Goal: Contribute content: Contribute content

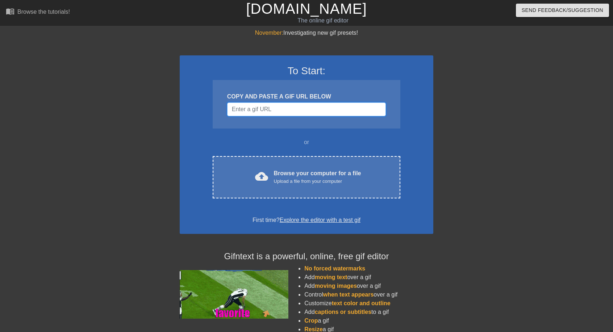
click at [302, 113] on input "Username" at bounding box center [306, 110] width 159 height 14
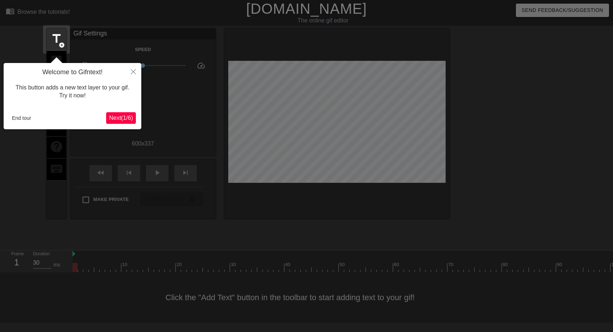
click at [122, 117] on span "Next ( 1 / 6 )" at bounding box center [121, 118] width 24 height 6
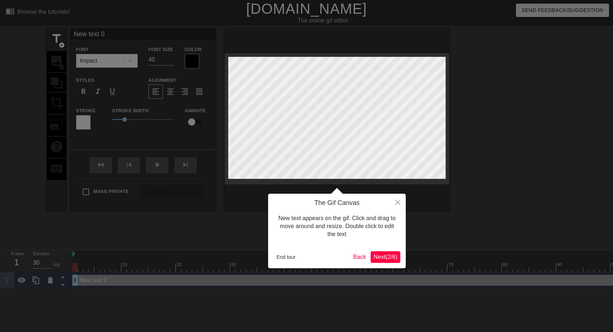
click at [391, 260] on span "Next ( 2 / 6 )" at bounding box center [386, 257] width 24 height 6
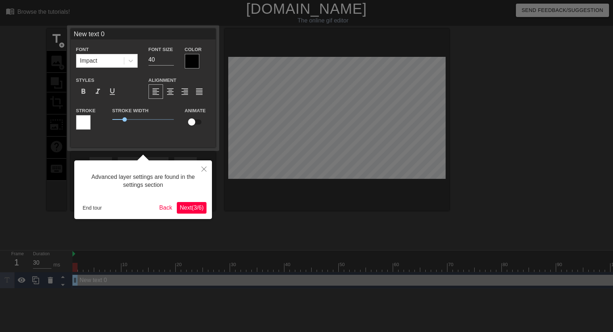
click at [189, 212] on button "Next ( 3 / 6 )" at bounding box center [192, 208] width 30 height 12
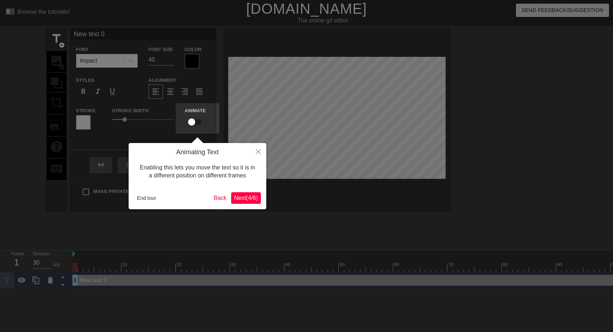
click at [234, 200] on span "Next ( 4 / 6 )" at bounding box center [246, 198] width 24 height 6
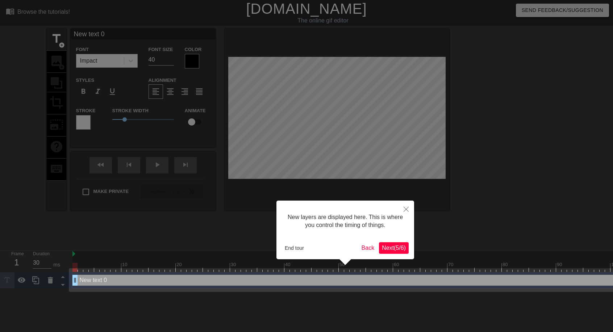
click at [407, 246] on button "Next ( 5 / 6 )" at bounding box center [394, 249] width 30 height 12
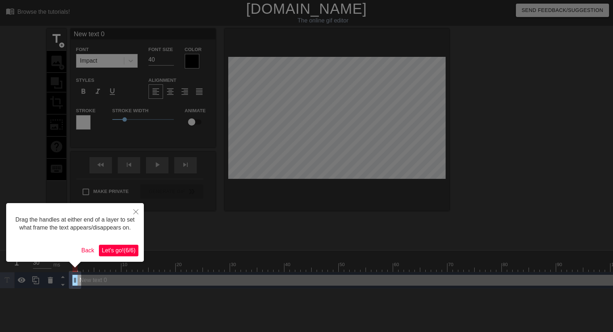
click at [115, 249] on span "Let's go! ( 6 / 6 )" at bounding box center [119, 251] width 34 height 6
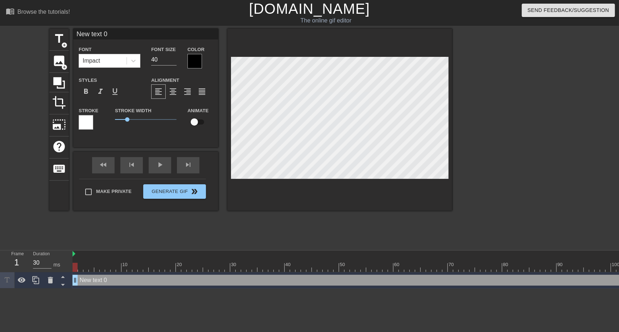
scroll to position [1, 1]
type input "щ"
type textarea "щ"
type input "ща"
type textarea "ща"
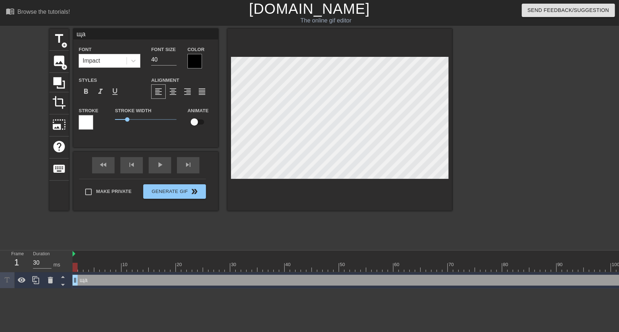
click at [196, 59] on div at bounding box center [194, 61] width 15 height 15
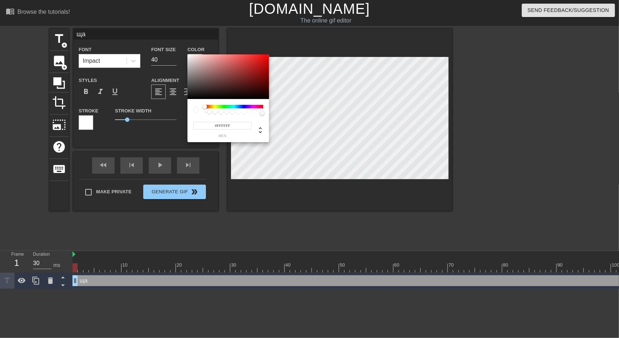
drag, startPoint x: 173, startPoint y: 41, endPoint x: 165, endPoint y: 28, distance: 15.4
click at [165, 28] on div "#FFFFFF hex" at bounding box center [309, 169] width 619 height 338
click at [198, 71] on div at bounding box center [228, 76] width 82 height 45
type input "#FFFFFF"
drag, startPoint x: 198, startPoint y: 71, endPoint x: 165, endPoint y: 36, distance: 47.7
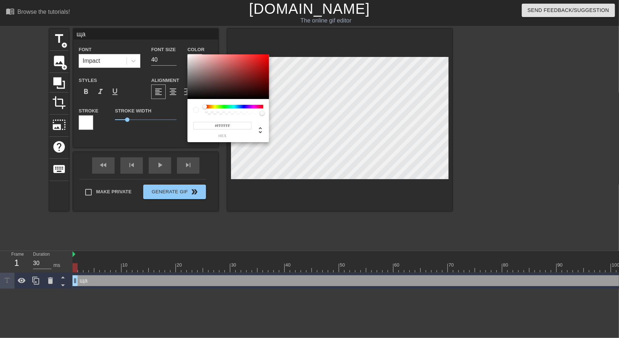
click at [165, 36] on div "#FFFFFF hex" at bounding box center [309, 169] width 619 height 338
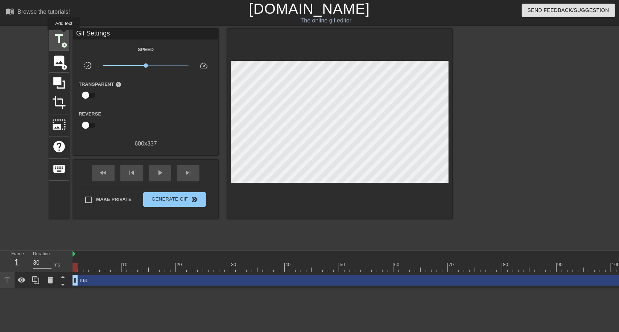
click at [63, 35] on span "title" at bounding box center [59, 39] width 14 height 14
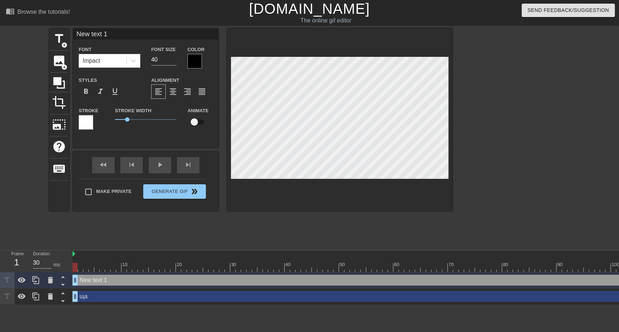
scroll to position [1, 1]
type textarea "Nw text 1"
type input "Nw text 1"
type textarea "N text 1"
type input "N text 1"
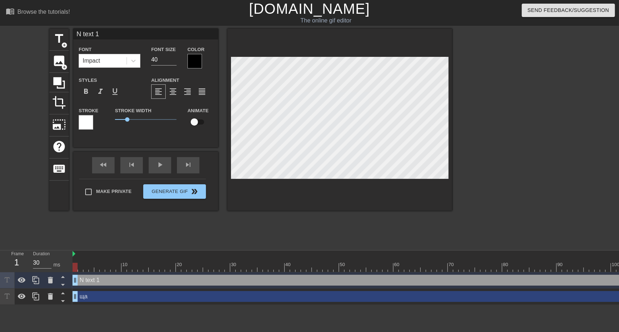
type textarea "t 1"
type input "t 1"
type textarea "t"
type input "t"
type textarea "t"
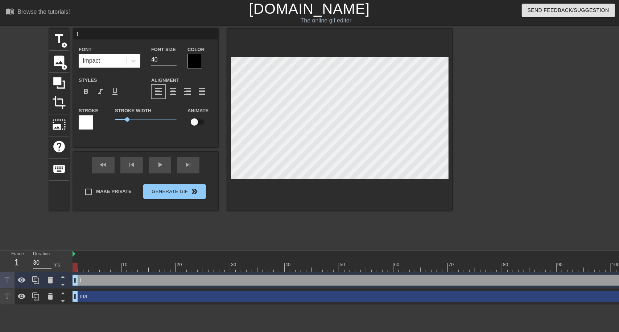
type input "t"
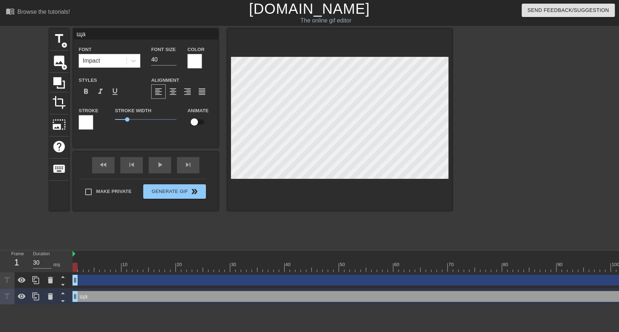
click at [86, 122] on div at bounding box center [86, 122] width 15 height 15
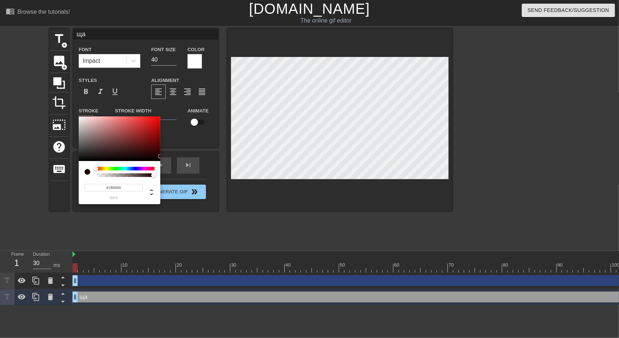
type input "#000000"
drag, startPoint x: 105, startPoint y: 125, endPoint x: 211, endPoint y: 192, distance: 125.2
click at [211, 192] on div "#000000 hex" at bounding box center [309, 169] width 619 height 338
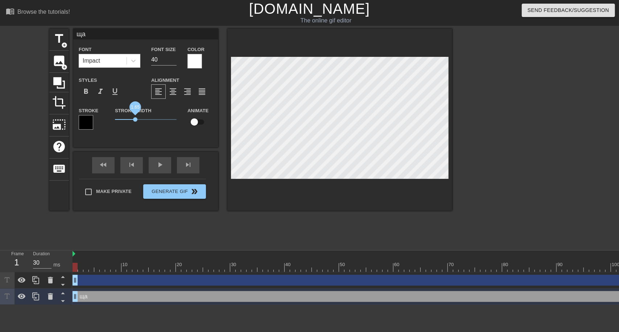
drag, startPoint x: 128, startPoint y: 119, endPoint x: 136, endPoint y: 121, distance: 8.2
click at [136, 121] on span "1.65" at bounding box center [135, 119] width 4 height 4
click at [193, 142] on div "ща Font Impact Font Size 40 Color Styles format_bold format_italic format_under…" at bounding box center [145, 88] width 145 height 119
click at [175, 95] on span "format_align_center" at bounding box center [173, 91] width 9 height 9
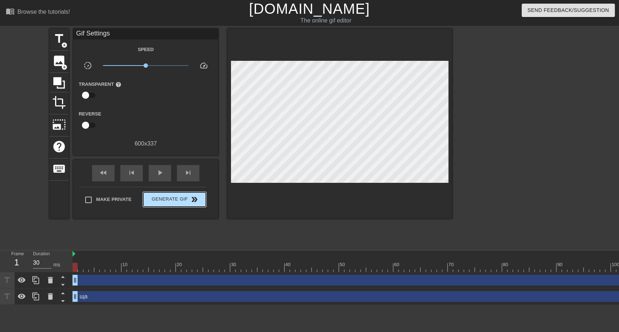
click at [164, 191] on div "Make Private Generate Gif double_arrow" at bounding box center [142, 201] width 127 height 29
click at [177, 200] on span "Generate Gif double_arrow" at bounding box center [174, 199] width 57 height 9
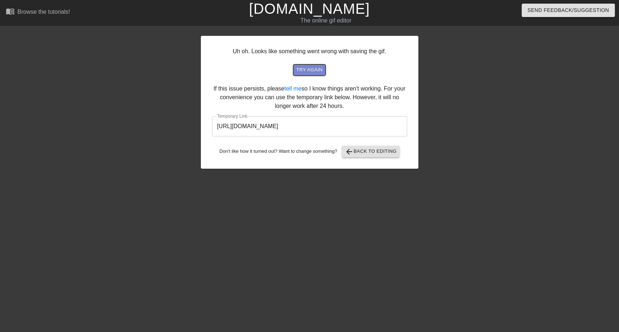
click at [317, 73] on span "try again" at bounding box center [309, 70] width 26 height 8
